Goal: Information Seeking & Learning: Learn about a topic

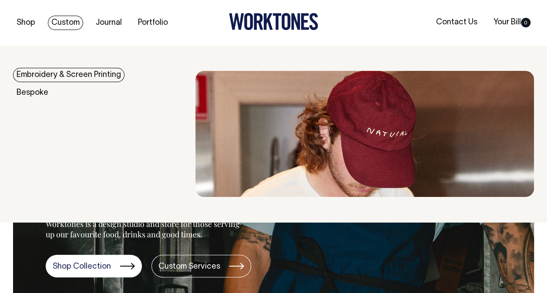
click at [64, 21] on link "Custom" at bounding box center [65, 23] width 35 height 14
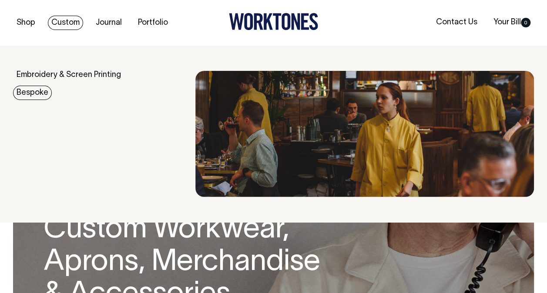
click at [34, 91] on link "Bespoke" at bounding box center [32, 93] width 39 height 14
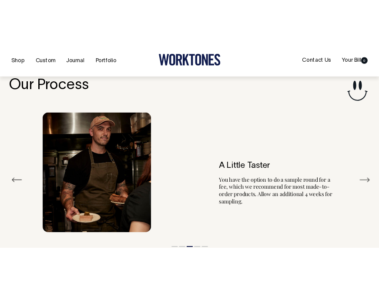
scroll to position [1479, 0]
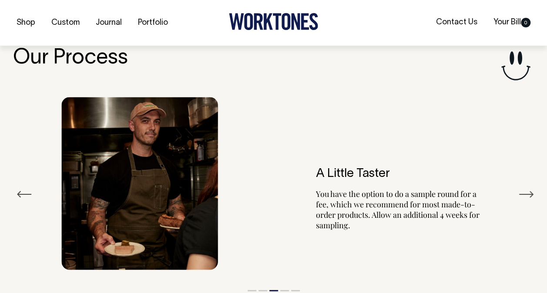
click at [524, 188] on button "Next" at bounding box center [526, 194] width 16 height 13
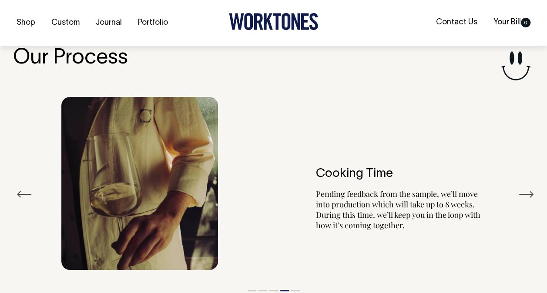
click at [524, 188] on button "Next" at bounding box center [526, 194] width 16 height 13
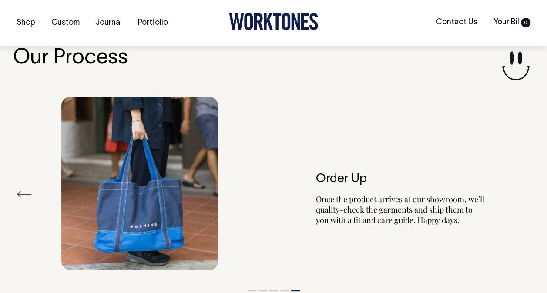
click at [524, 179] on div "Order Up Once the product arrives at our showroom, we’ll quality-check the garm…" at bounding box center [273, 183] width 521 height 199
click at [26, 188] on button "Previous" at bounding box center [25, 194] width 16 height 13
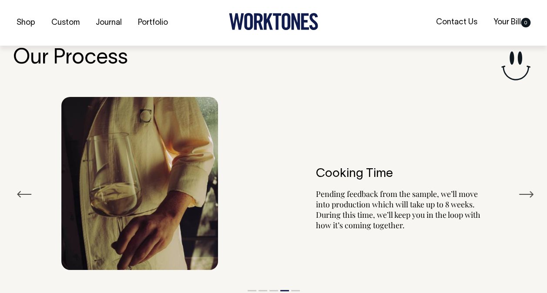
click at [26, 188] on button "Previous" at bounding box center [25, 194] width 16 height 13
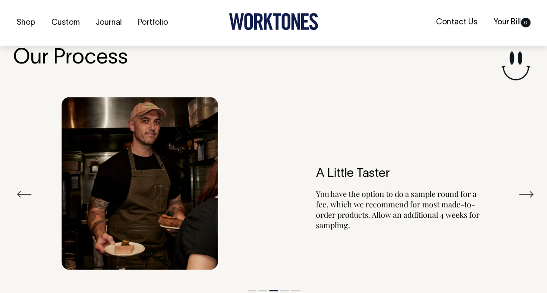
click at [26, 188] on button "Previous" at bounding box center [25, 194] width 16 height 13
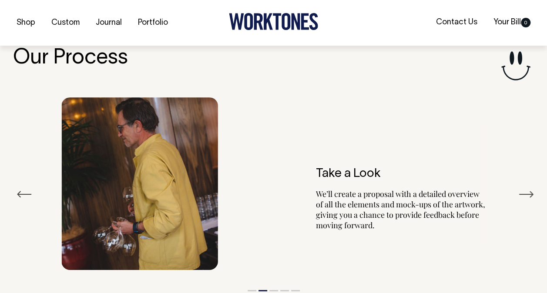
click at [121, 171] on img at bounding box center [139, 183] width 157 height 173
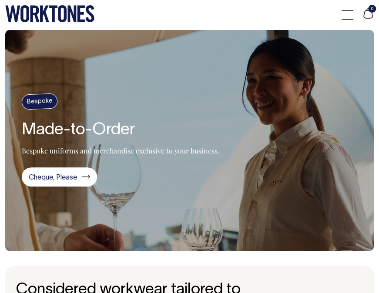
scroll to position [0, 0]
click at [349, 15] on span at bounding box center [348, 15] width 12 height 0
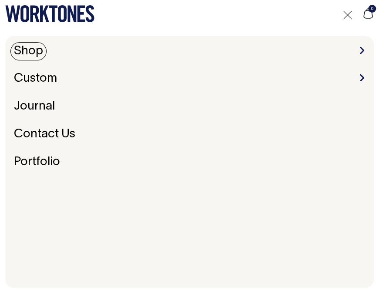
click at [37, 50] on link "Shop" at bounding box center [28, 51] width 36 height 18
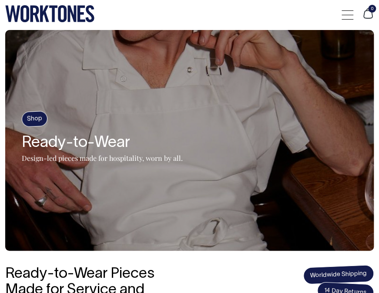
click at [349, 18] on div at bounding box center [348, 15] width 12 height 17
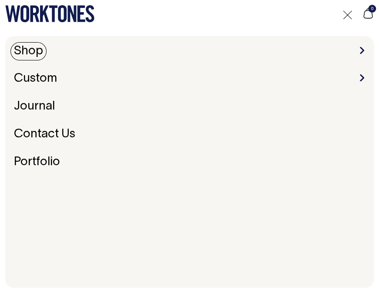
click at [32, 56] on link "Shop" at bounding box center [28, 51] width 36 height 18
